Goal: Task Accomplishment & Management: Manage account settings

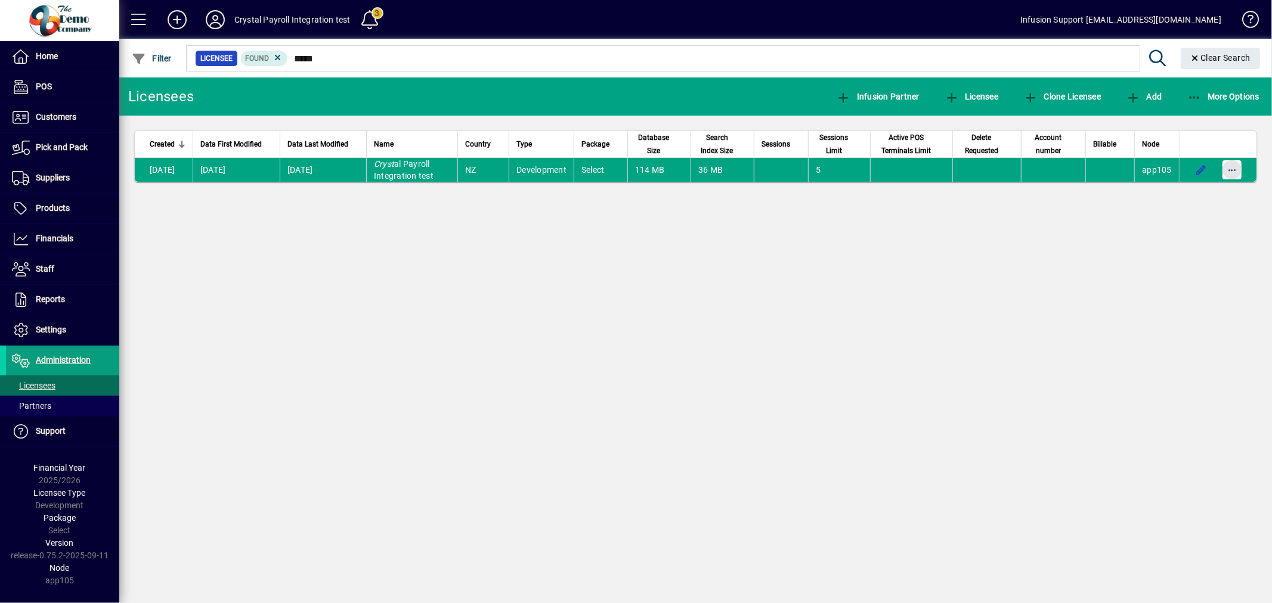
click at [1232, 168] on span "button" at bounding box center [1231, 170] width 29 height 29
drag, startPoint x: 1232, startPoint y: 168, endPoint x: 1211, endPoint y: 194, distance: 33.5
click at [1211, 194] on span "Request licensee be deleted" at bounding box center [1170, 195] width 124 height 14
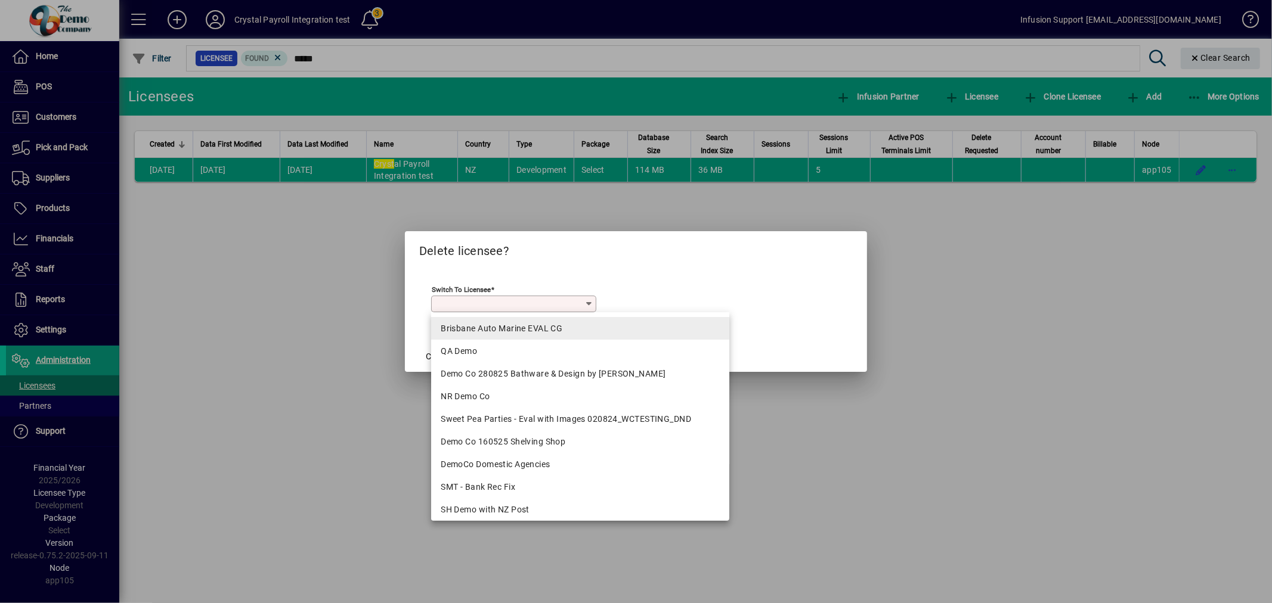
drag, startPoint x: 565, startPoint y: 316, endPoint x: 561, endPoint y: 321, distance: 6.3
click at [561, 321] on div "Brisbane Auto Marine EVAL CG QA Demo Demo Co 280825 Bathware & Design by Kristy…" at bounding box center [580, 416] width 298 height 209
drag, startPoint x: 561, startPoint y: 321, endPoint x: 495, endPoint y: 342, distance: 68.8
click at [560, 322] on mat-option "Brisbane Auto Marine EVAL CG" at bounding box center [580, 328] width 298 height 23
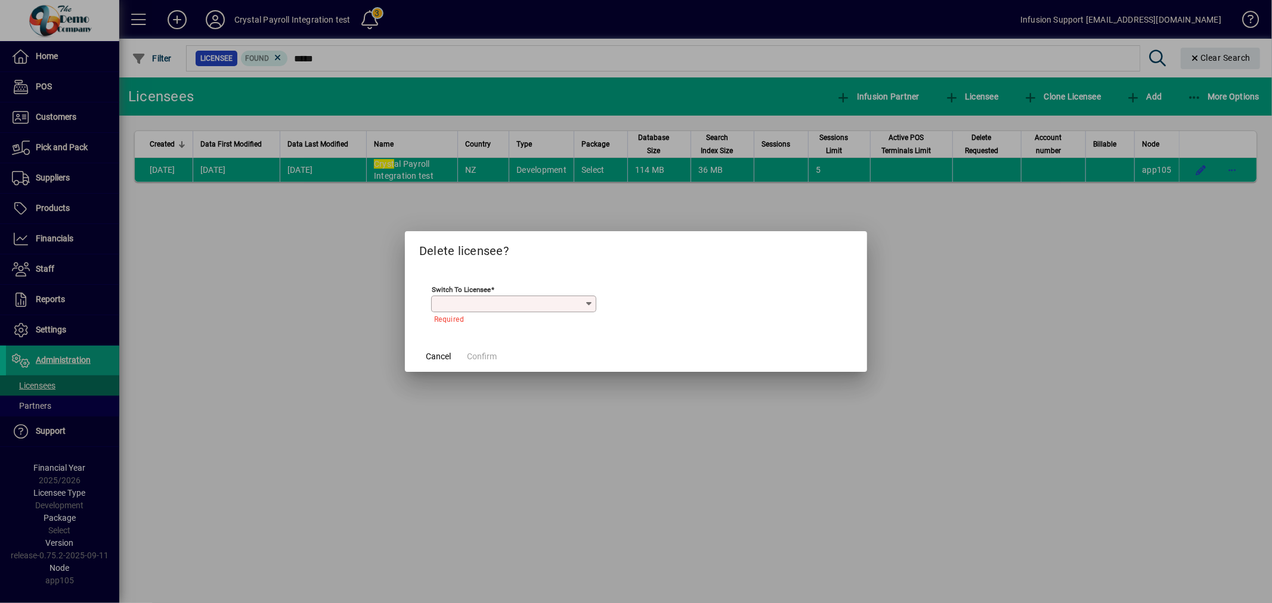
type input "**********"
click at [486, 351] on button "Confirm" at bounding box center [481, 356] width 39 height 21
